Goal: Task Accomplishment & Management: Manage account settings

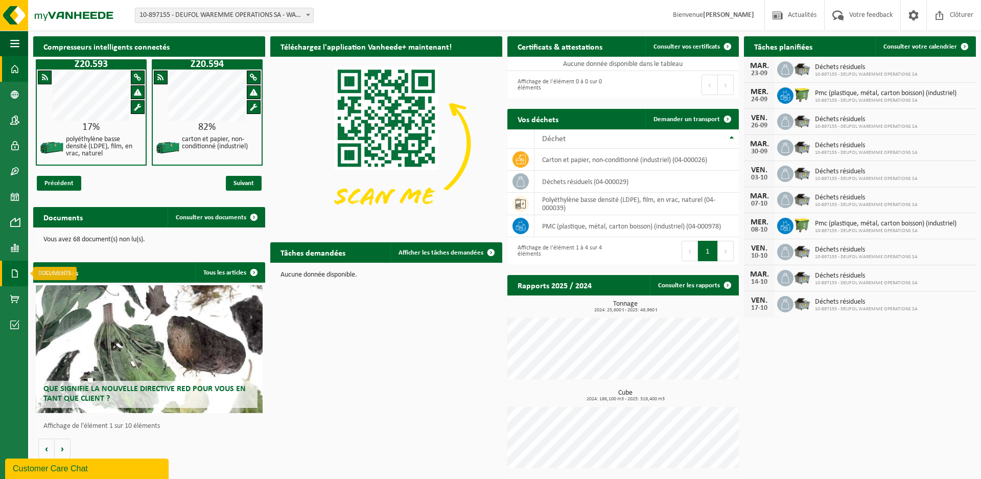
click at [16, 272] on span at bounding box center [14, 274] width 9 height 26
click at [71, 295] on span "Documents" at bounding box center [76, 295] width 34 height 19
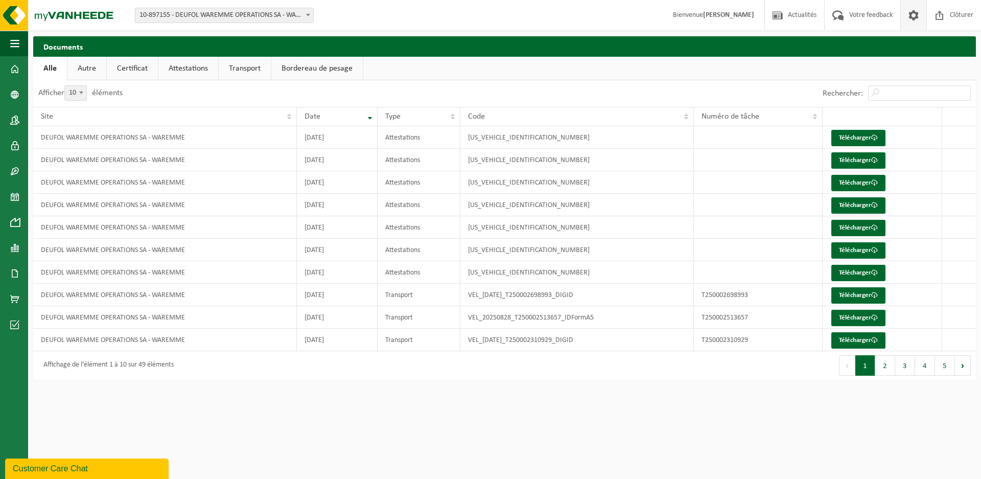
click at [916, 13] on span at bounding box center [913, 15] width 15 height 30
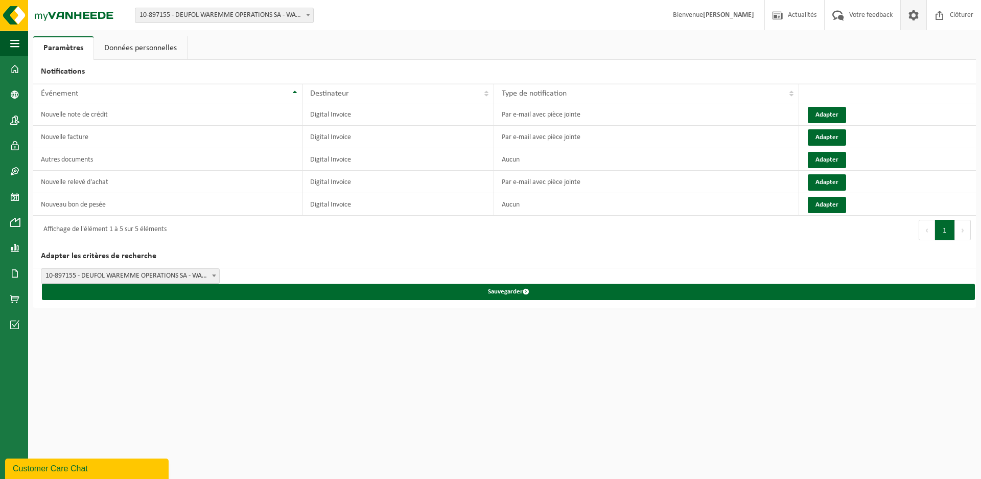
click at [147, 50] on link "Données personnelles" at bounding box center [140, 48] width 93 height 24
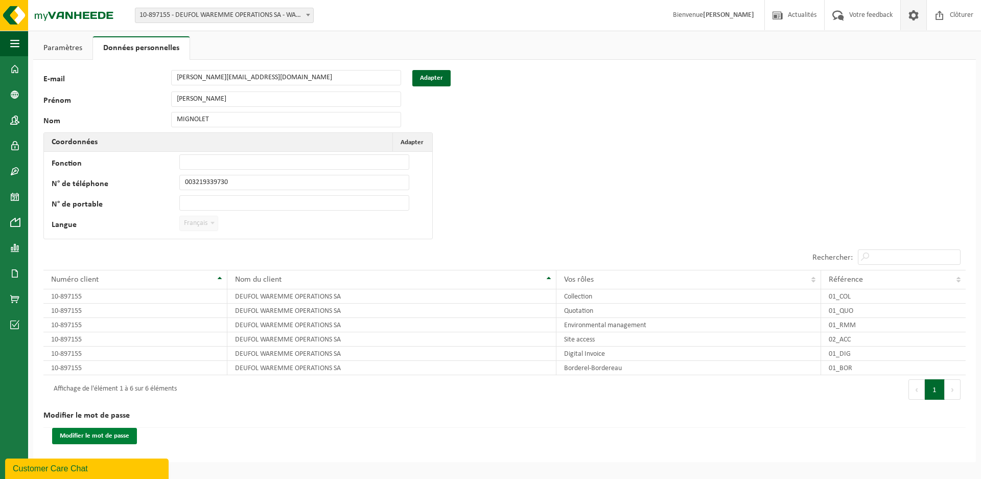
click at [115, 434] on button "Modifier le mot de passe" at bounding box center [94, 436] width 85 height 16
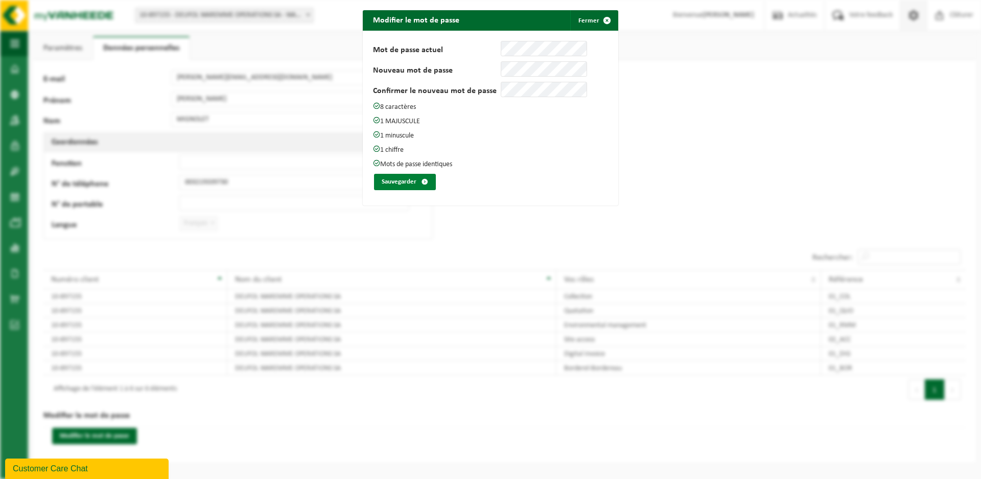
click at [397, 179] on button "Sauvegarder" at bounding box center [405, 182] width 62 height 16
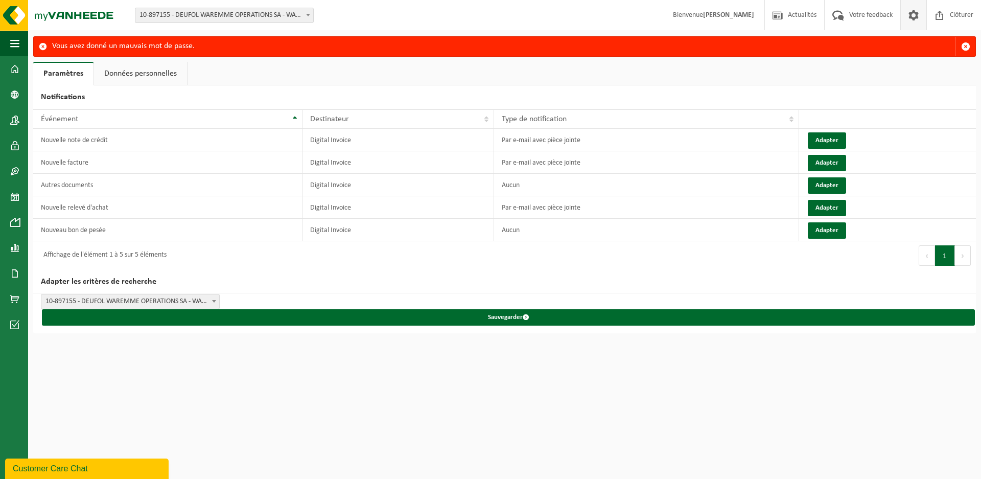
click at [731, 11] on span "Bienvenue [PERSON_NAME]" at bounding box center [714, 15] width 102 height 30
click at [731, 17] on strong "[PERSON_NAME]" at bounding box center [728, 15] width 51 height 8
click at [915, 14] on span at bounding box center [913, 15] width 15 height 30
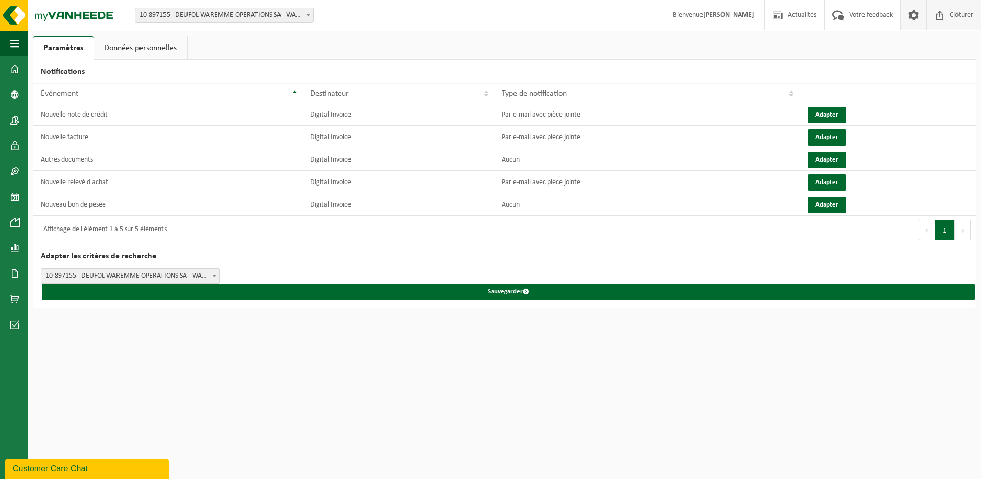
click at [965, 14] on span "Clôturer" at bounding box center [962, 15] width 29 height 30
